Goal: Task Accomplishment & Management: Manage account settings

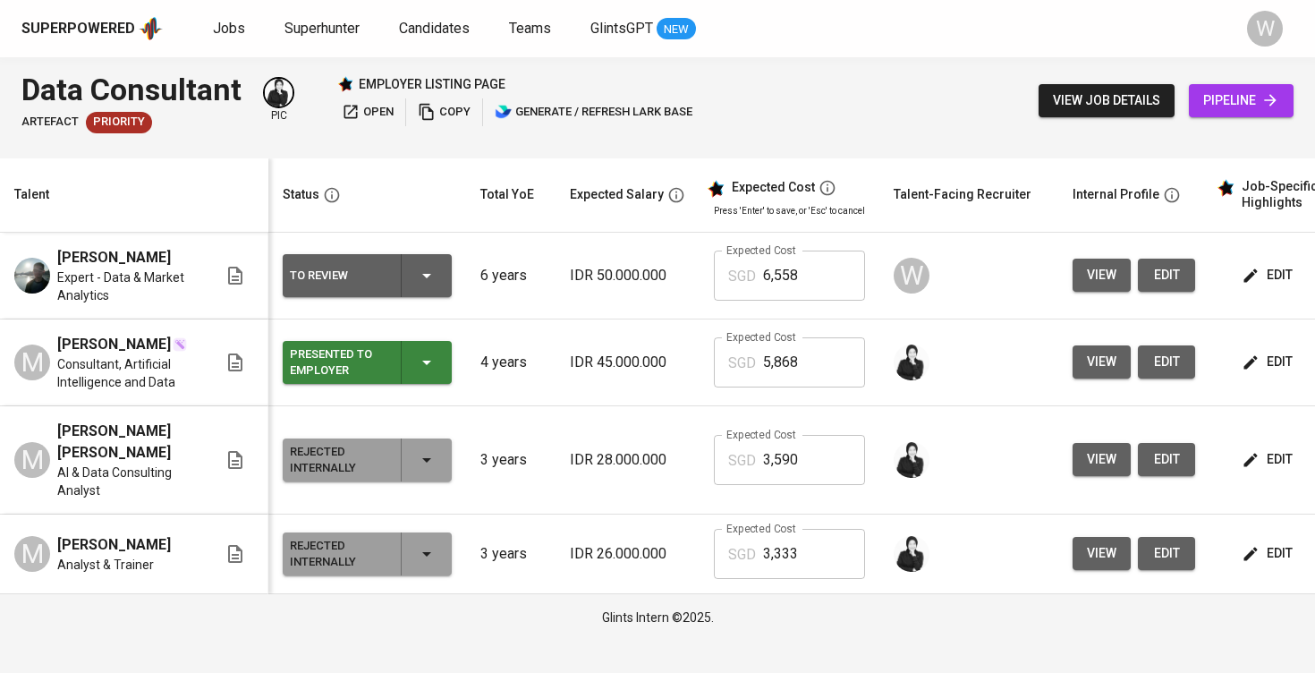
click at [127, 6] on div "Superpowered Jobs Superhunter Candidates Teams GlintsGPT NEW W" at bounding box center [657, 28] width 1315 height 57
click at [1161, 268] on span "edit" at bounding box center [1166, 275] width 29 height 22
click at [231, 38] on link "Jobs" at bounding box center [231, 29] width 36 height 22
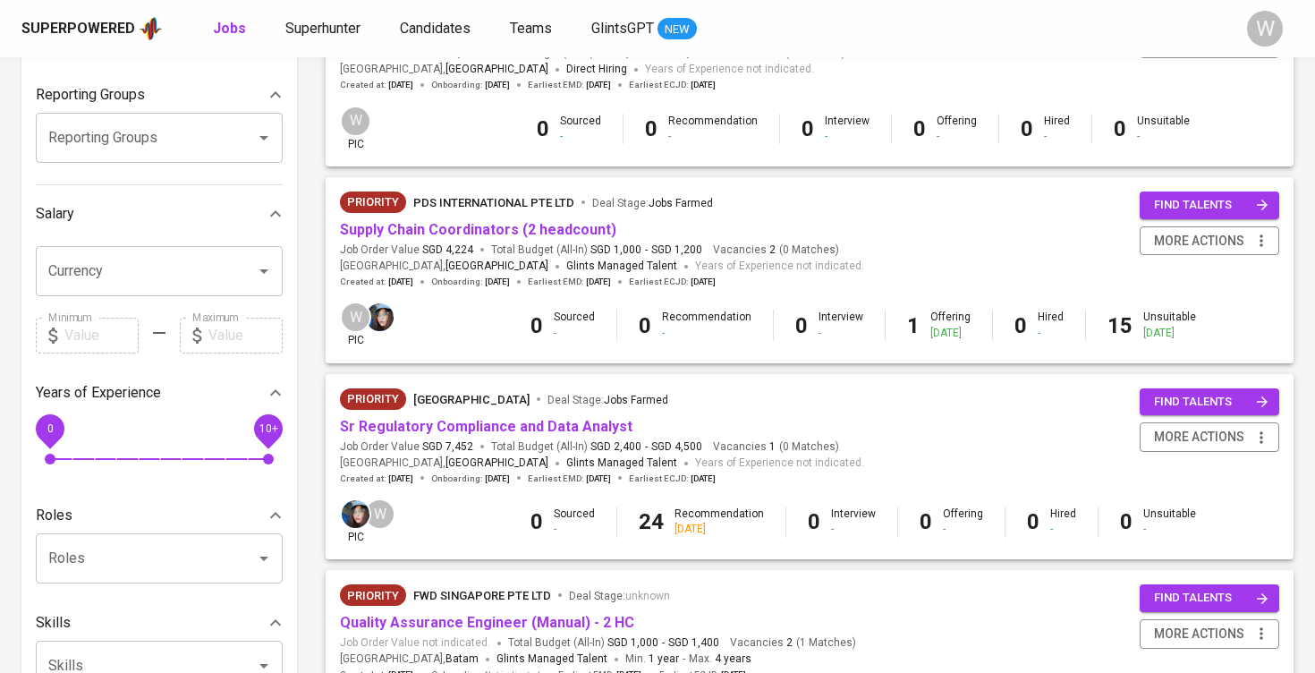
scroll to position [283, 0]
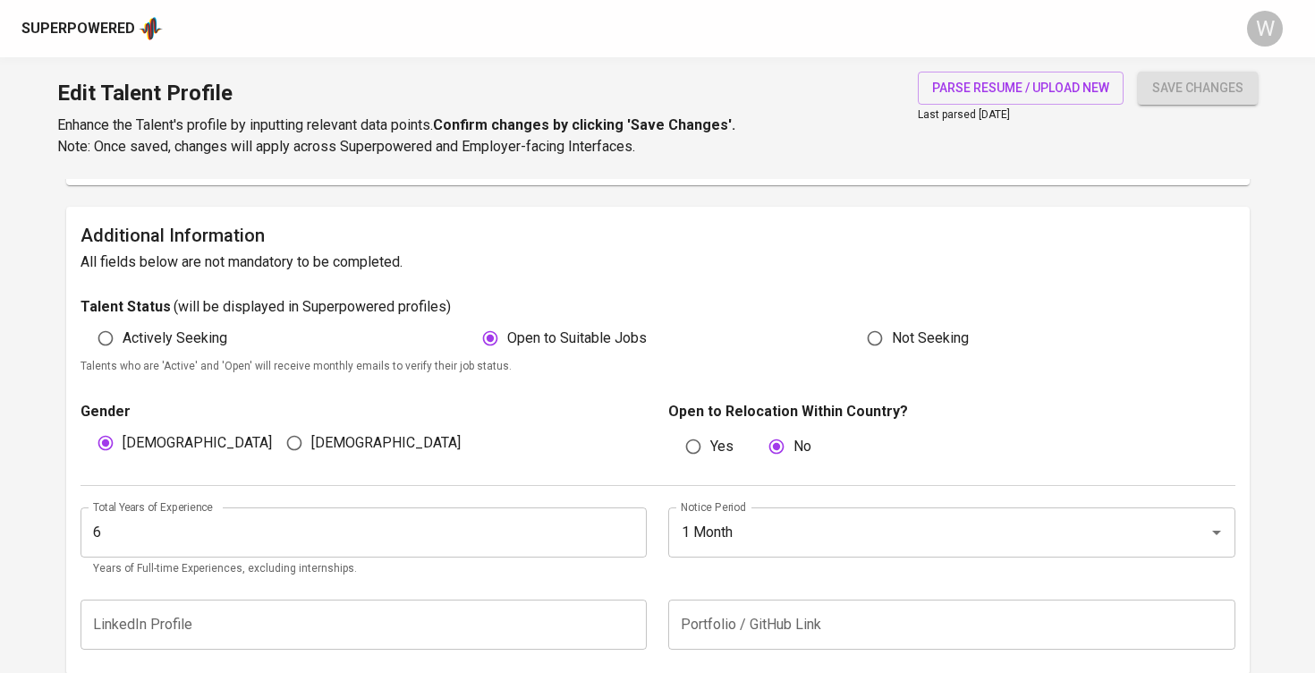
scroll to position [404, 0]
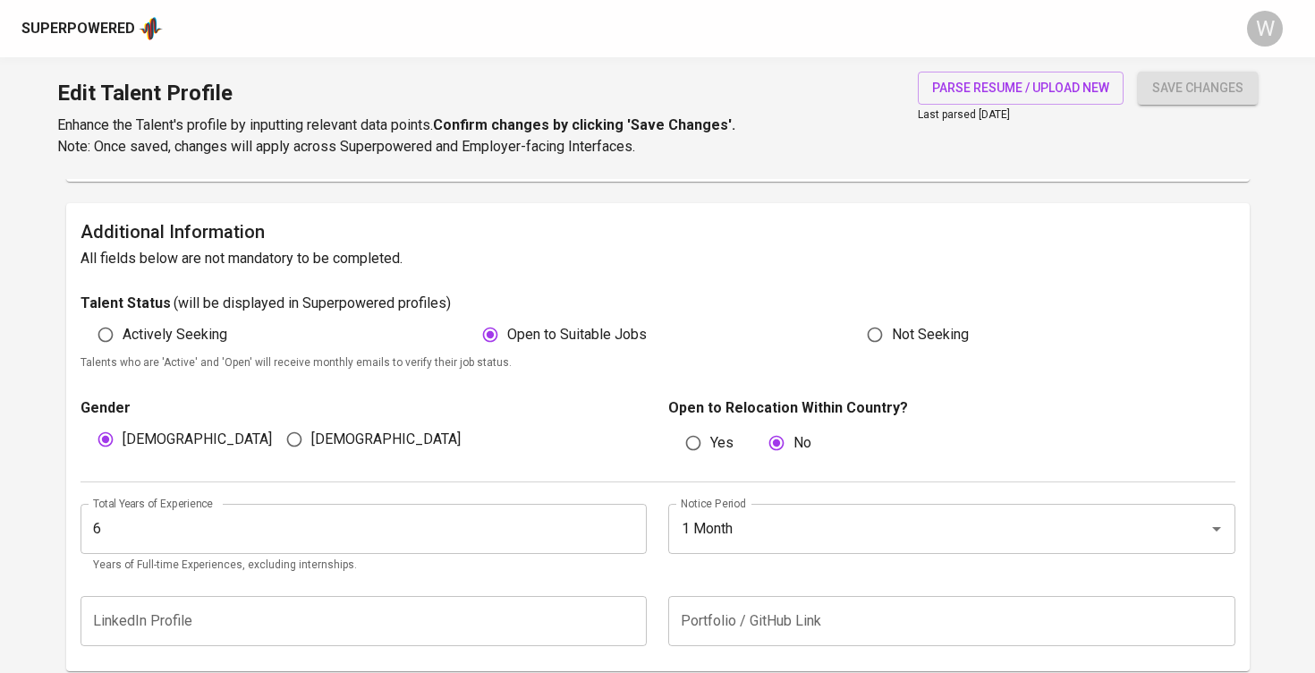
click at [292, 511] on input "6" at bounding box center [363, 528] width 567 height 50
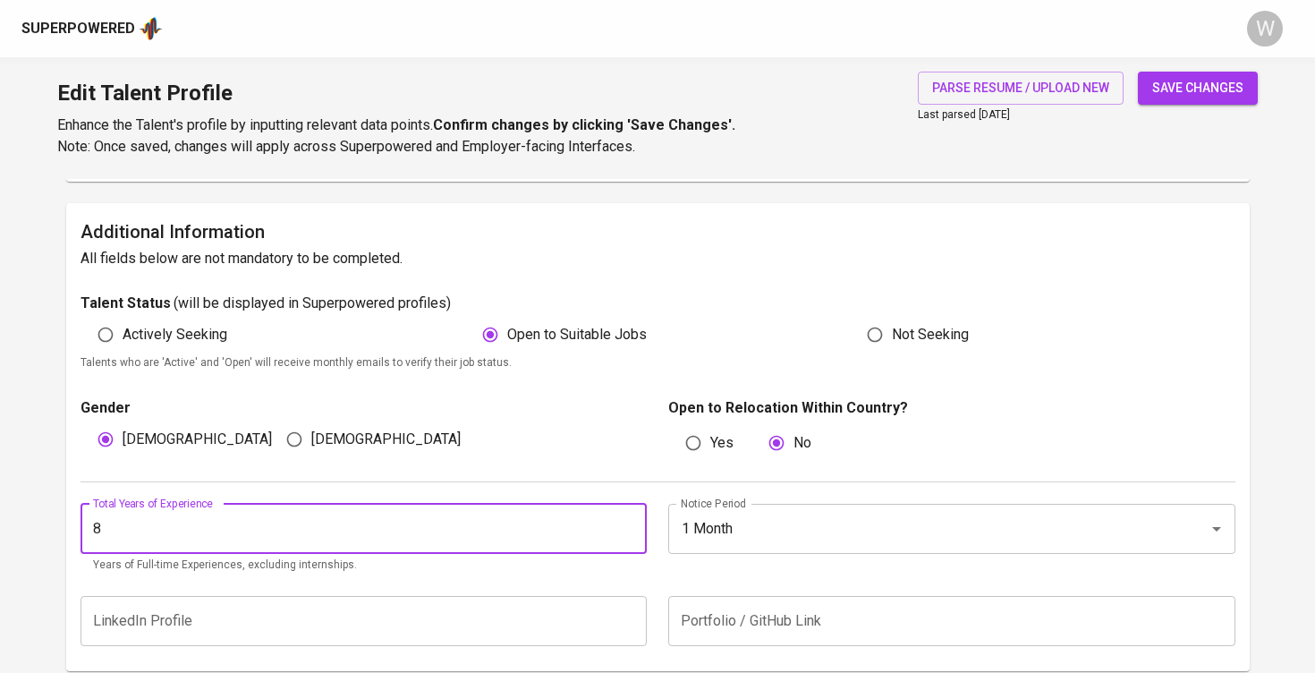
type input "8"
click at [1174, 97] on span "save changes" at bounding box center [1197, 88] width 91 height 22
